Goal: Task Accomplishment & Management: Complete application form

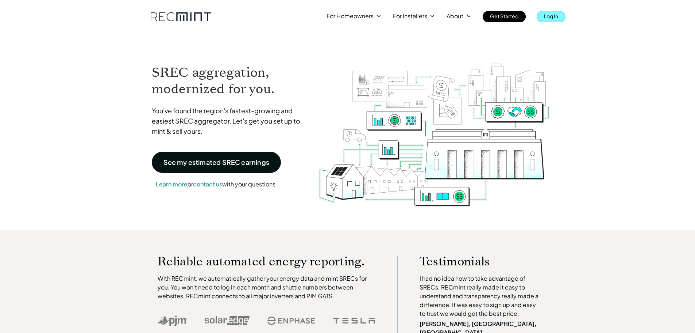
click at [554, 18] on p "Log In" at bounding box center [551, 16] width 14 height 10
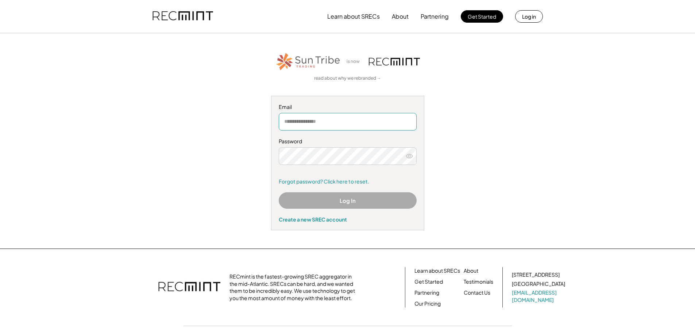
click at [355, 116] on input "email" at bounding box center [348, 122] width 138 height 18
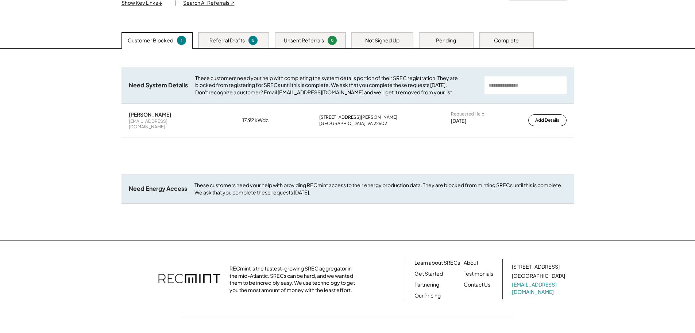
scroll to position [73, 0]
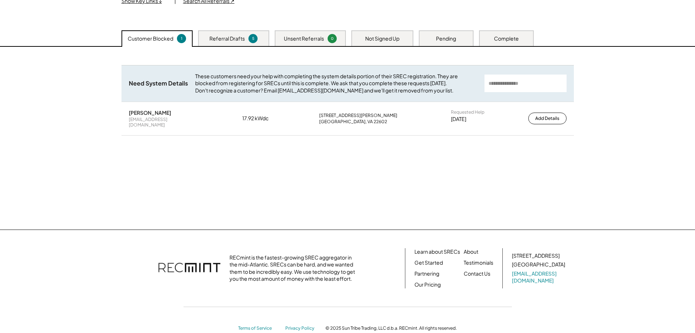
click at [317, 118] on div "Brandon Gilman brandonsgilman@gmail.com 17.92 kWdc 954 McDonald Rd Winchester, …" at bounding box center [348, 118] width 453 height 33
click at [141, 125] on div "[EMAIL_ADDRESS][DOMAIN_NAME]" at bounding box center [165, 121] width 73 height 11
click at [145, 116] on div "[PERSON_NAME]" at bounding box center [150, 112] width 42 height 7
click at [409, 91] on div "These customers need your help with completing the system details portion of th…" at bounding box center [336, 84] width 282 height 22
drag, startPoint x: 322, startPoint y: 74, endPoint x: 328, endPoint y: 75, distance: 5.5
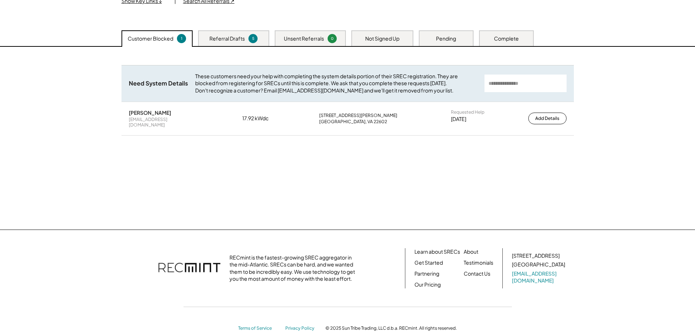
click at [324, 75] on div "These customers need your help with completing the system details portion of th…" at bounding box center [336, 84] width 282 height 22
click at [262, 35] on div "Referral Drafts 5" at bounding box center [233, 38] width 71 height 16
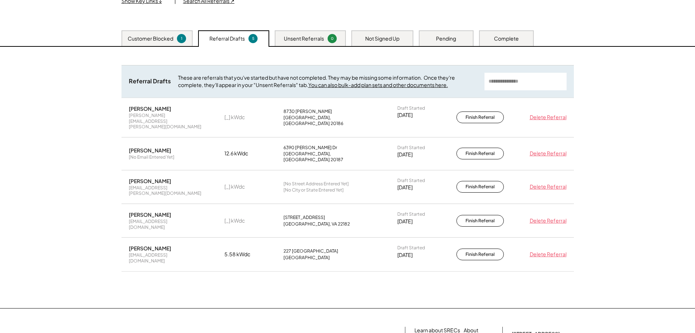
click at [319, 36] on div "Unsent Referrals" at bounding box center [304, 38] width 40 height 7
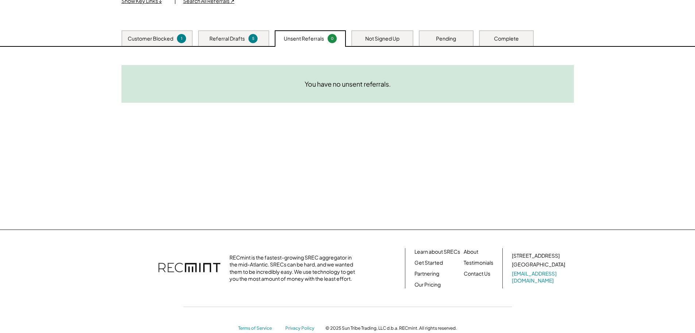
click at [369, 36] on div "Not Signed Up" at bounding box center [382, 38] width 34 height 7
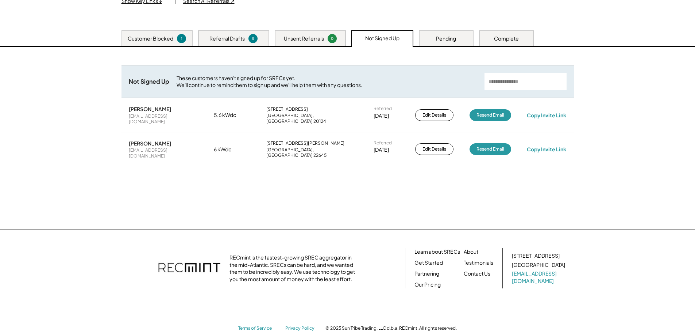
click at [551, 114] on div "Copy Invite Link" at bounding box center [546, 115] width 39 height 7
click at [434, 35] on div "Pending" at bounding box center [446, 38] width 55 height 16
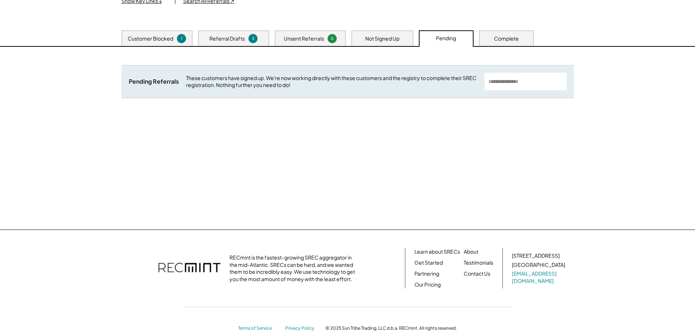
click at [499, 37] on div "Complete" at bounding box center [506, 38] width 25 height 7
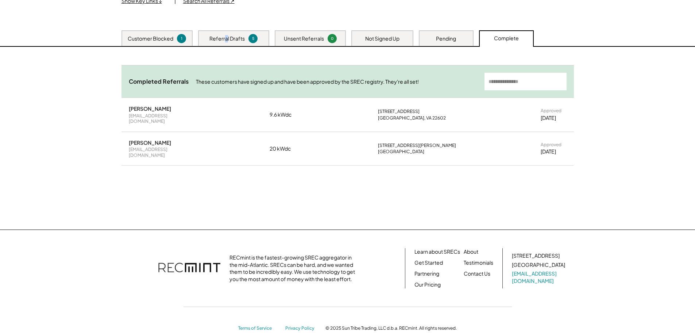
click at [226, 37] on div "Referral Drafts" at bounding box center [227, 38] width 35 height 7
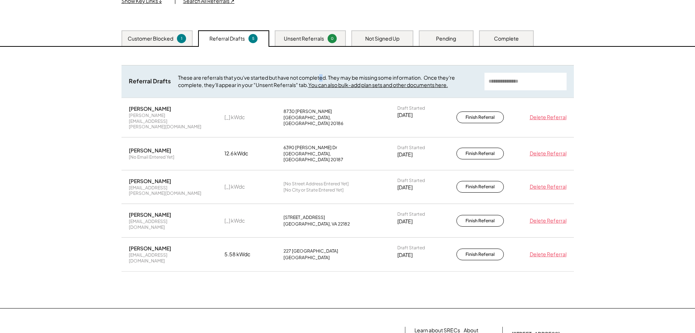
click at [321, 49] on div "Need System Details These customers need your help with completing the system d…" at bounding box center [347, 177] width 467 height 261
click at [376, 34] on div "Not Signed Up" at bounding box center [382, 38] width 62 height 16
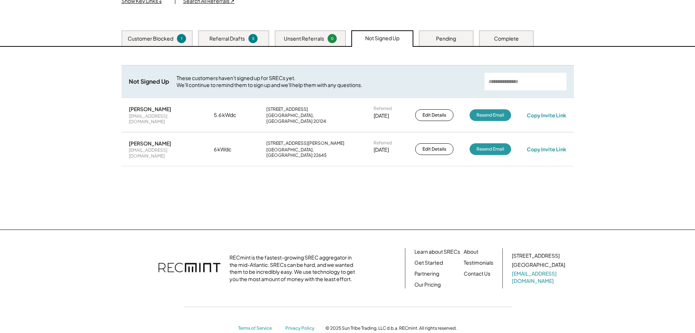
click at [468, 41] on div "Pending" at bounding box center [446, 38] width 55 height 16
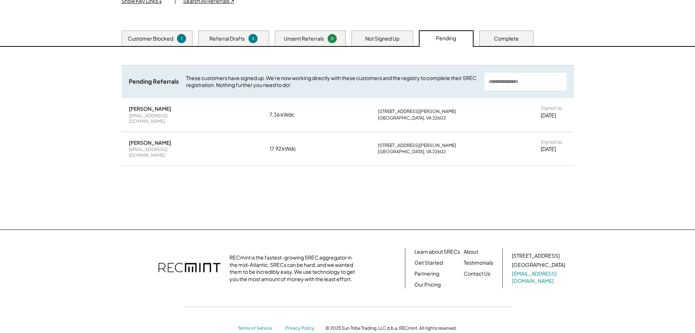
click at [498, 41] on div "Complete" at bounding box center [506, 38] width 25 height 7
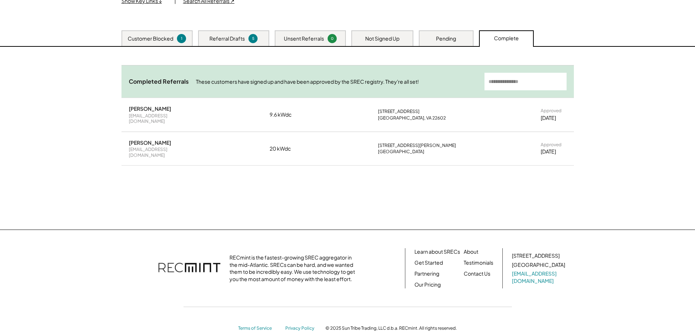
click at [450, 36] on div "Pending" at bounding box center [446, 38] width 20 height 7
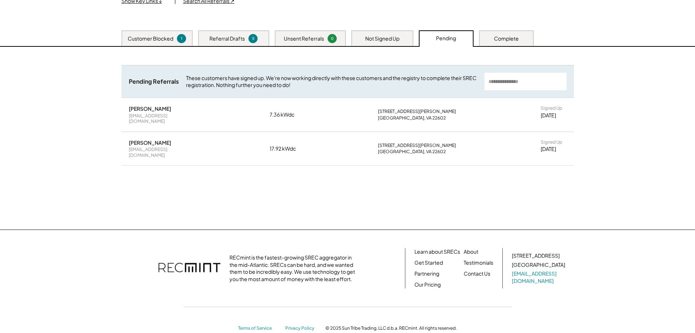
click at [153, 33] on div "Customer Blocked 1" at bounding box center [157, 38] width 71 height 16
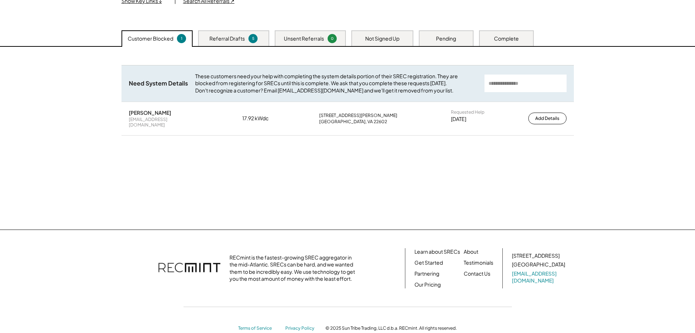
click at [434, 41] on div "Pending" at bounding box center [446, 38] width 55 height 16
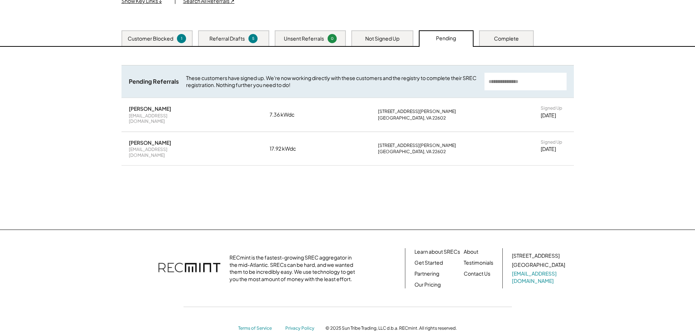
click at [141, 139] on div "[PERSON_NAME]" at bounding box center [150, 142] width 42 height 7
click at [153, 39] on div "Customer Blocked" at bounding box center [151, 38] width 46 height 7
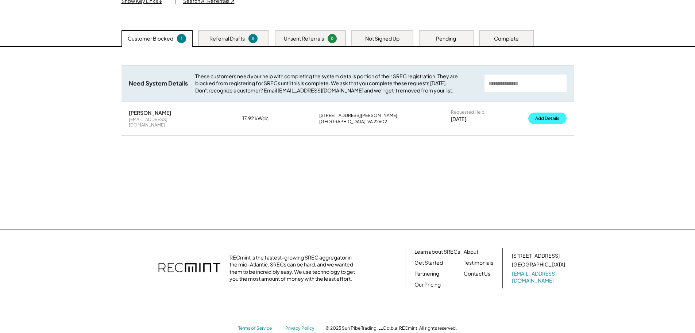
click at [550, 123] on button "Add Details" at bounding box center [547, 118] width 38 height 12
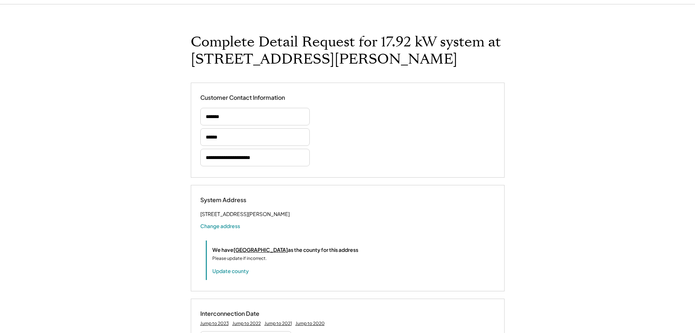
select select "*****"
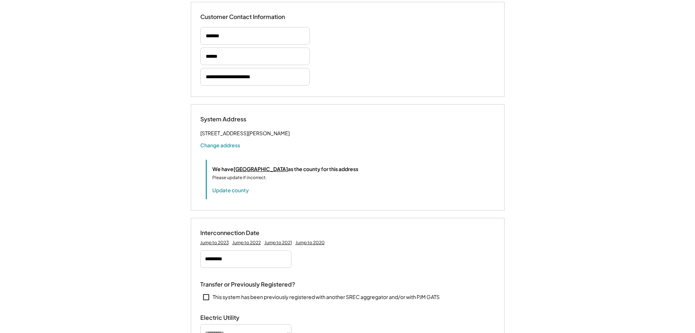
select select "*****"
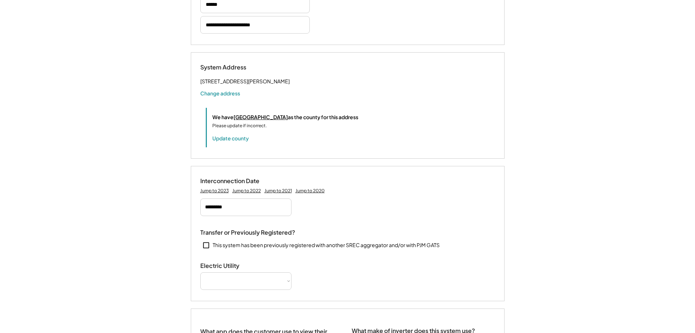
select select "**********"
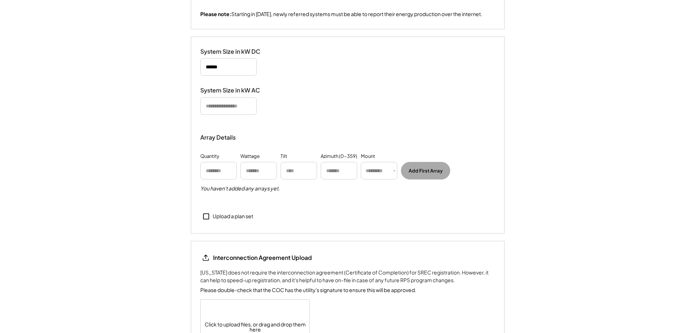
scroll to position [775, 0]
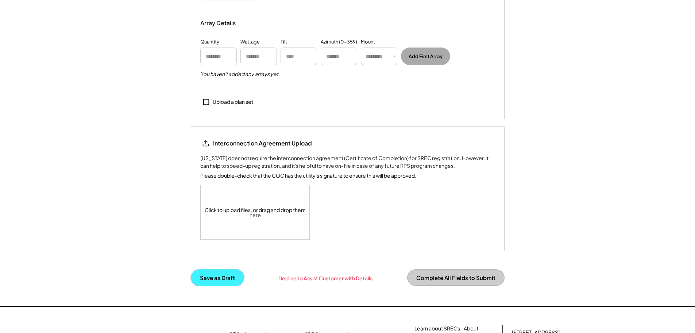
click at [218, 285] on button "Save as Draft" at bounding box center [217, 277] width 53 height 16
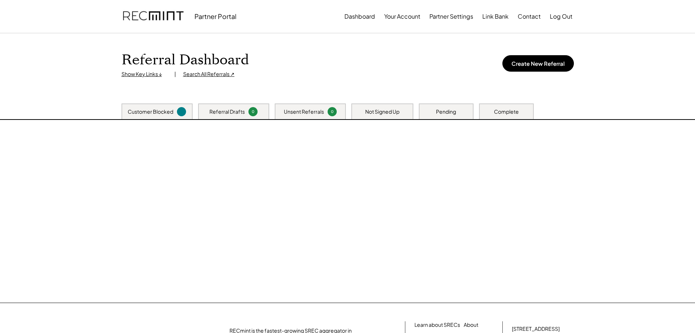
click at [456, 115] on div "Referral Dashboard Show Key Links ↓ | Search All Referrals ↗ Create New Referra…" at bounding box center [347, 167] width 695 height 269
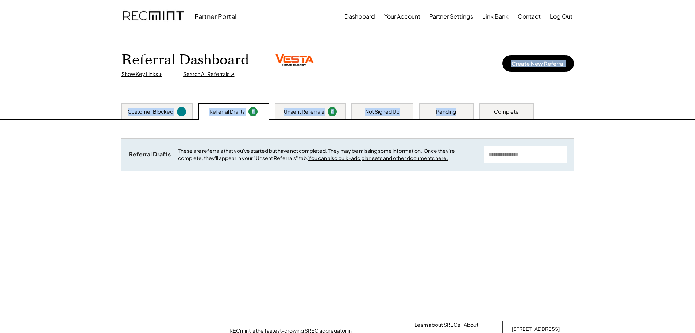
click at [459, 116] on div "Pending" at bounding box center [446, 111] width 55 height 16
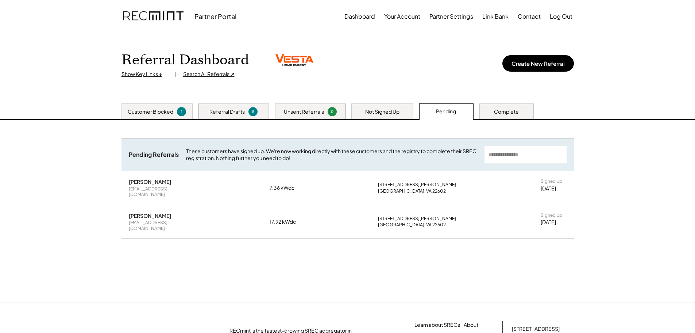
click at [148, 212] on div "[PERSON_NAME]" at bounding box center [150, 215] width 42 height 7
click at [546, 206] on div "[PERSON_NAME] [EMAIL_ADDRESS][DOMAIN_NAME] 17.92 kWdc [STREET_ADDRESS][PERSON_N…" at bounding box center [348, 221] width 453 height 33
click at [551, 206] on div "[PERSON_NAME] [EMAIL_ADDRESS][DOMAIN_NAME] 17.92 kWdc [STREET_ADDRESS][PERSON_N…" at bounding box center [348, 221] width 453 height 33
click at [554, 212] on div "Signed Up" at bounding box center [552, 215] width 22 height 6
click at [556, 218] on div "[DATE]" at bounding box center [548, 221] width 15 height 7
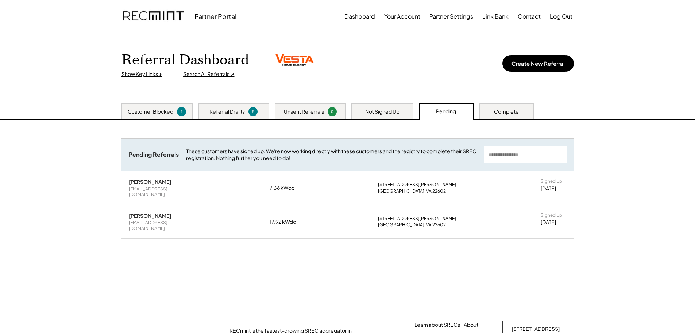
click at [556, 219] on div "[DATE]" at bounding box center [548, 221] width 15 height 7
click at [556, 220] on div "[PERSON_NAME] [EMAIL_ADDRESS][DOMAIN_NAME] 17.92 kWdc [STREET_ADDRESS][PERSON_N…" at bounding box center [348, 221] width 453 height 33
click at [542, 218] on div "[DATE]" at bounding box center [548, 221] width 15 height 7
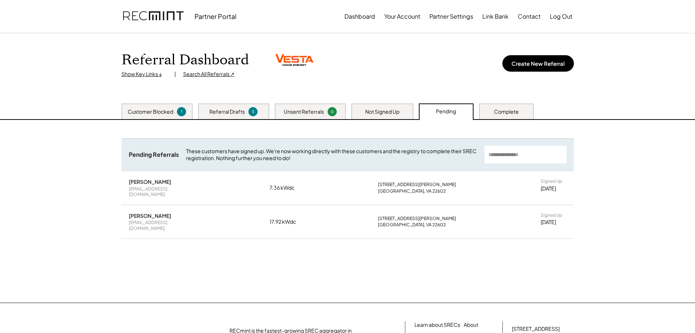
click at [472, 236] on div "Pending Referrals These customers have signed up. We're now working directly wi…" at bounding box center [348, 197] width 453 height 119
click at [453, 247] on div "Referral Drafts These are referrals that you've started but have not completed.…" at bounding box center [347, 211] width 467 height 182
